Goal: Find specific page/section: Find specific page/section

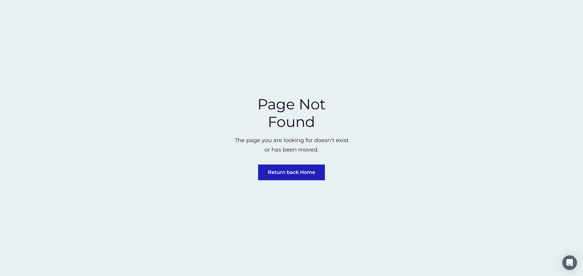
click at [275, 175] on link "Return back Home" at bounding box center [291, 173] width 67 height 16
